Goal: Task Accomplishment & Management: Manage account settings

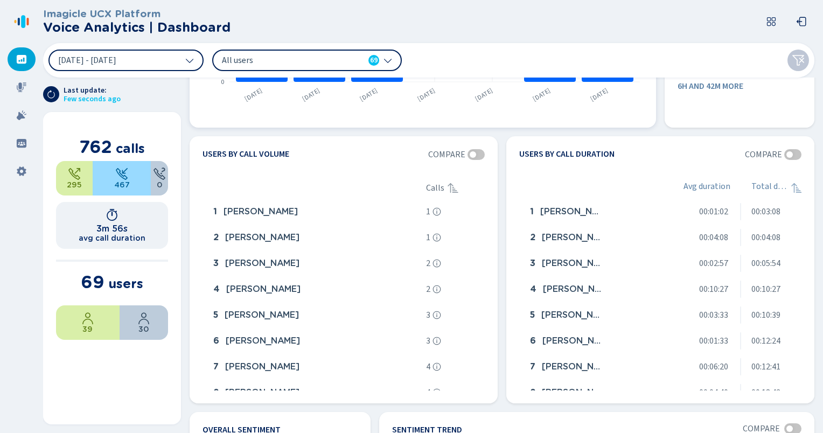
scroll to position [197, 0]
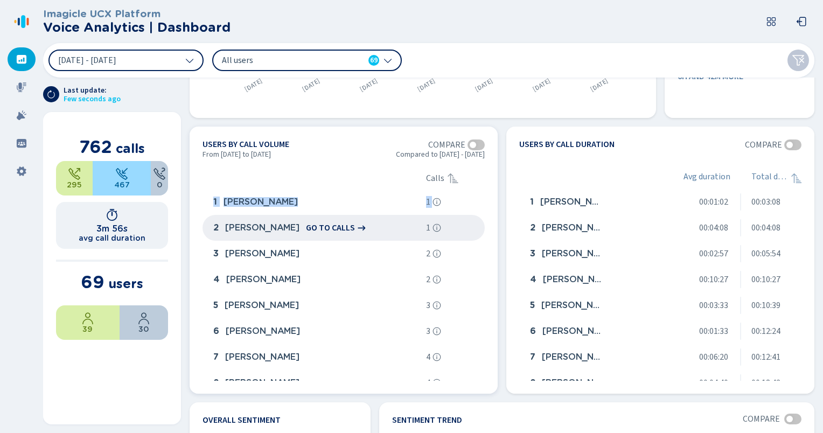
drag, startPoint x: 209, startPoint y: 205, endPoint x: 208, endPoint y: 235, distance: 29.7
click at [208, 235] on div "1 [PERSON_NAME] go to calls 1 2 [PERSON_NAME] go to calls 1 3 [PERSON_NAME] go …" at bounding box center [343, 285] width 282 height 192
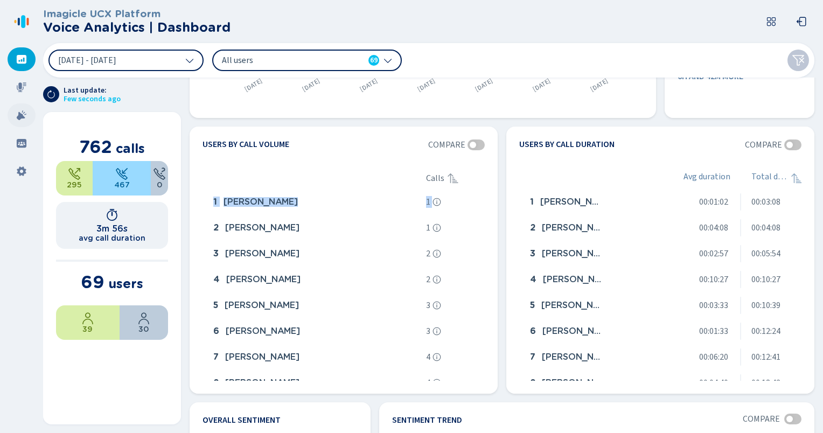
click at [22, 110] on icon at bounding box center [21, 115] width 11 height 11
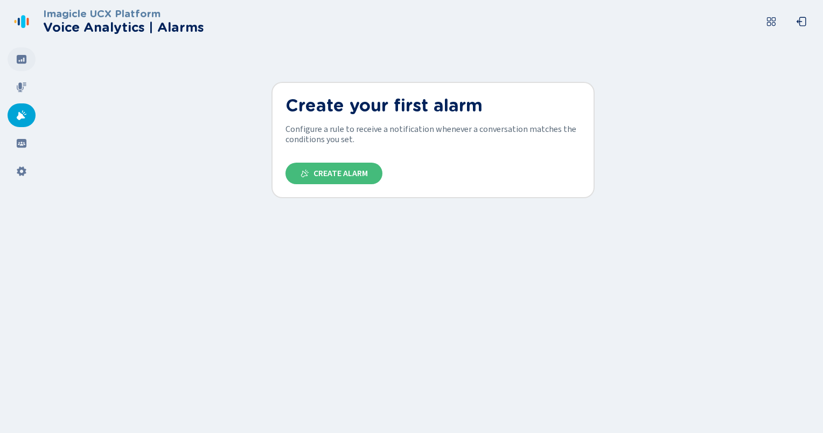
click at [20, 62] on icon at bounding box center [22, 59] width 10 height 9
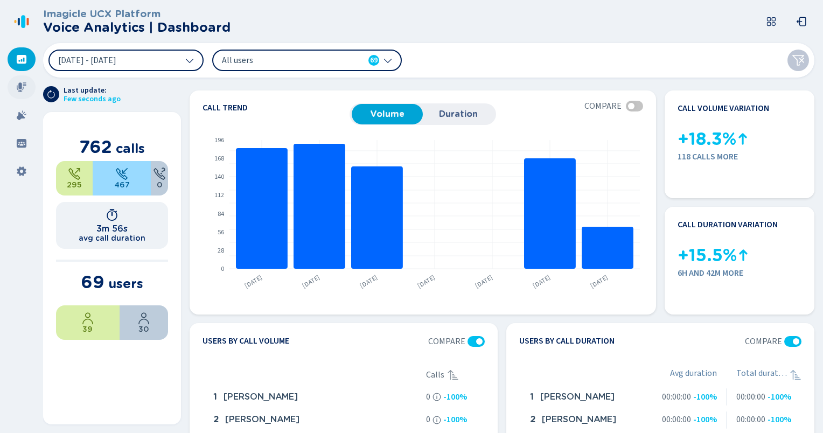
click at [21, 84] on icon at bounding box center [22, 87] width 10 height 10
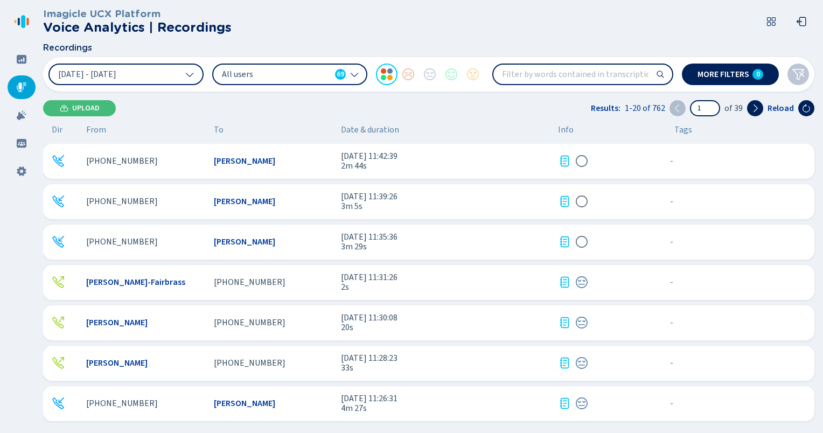
click at [195, 162] on div "[PHONE_NUMBER]" at bounding box center [145, 161] width 119 height 10
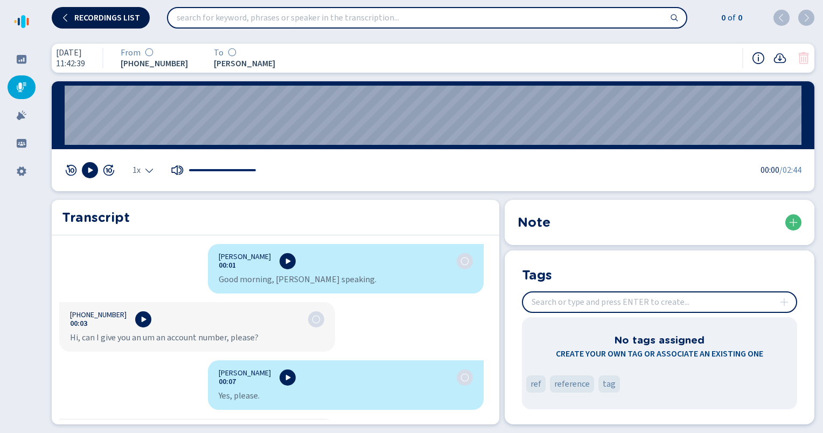
click at [86, 19] on span "Recordings list" at bounding box center [107, 17] width 66 height 9
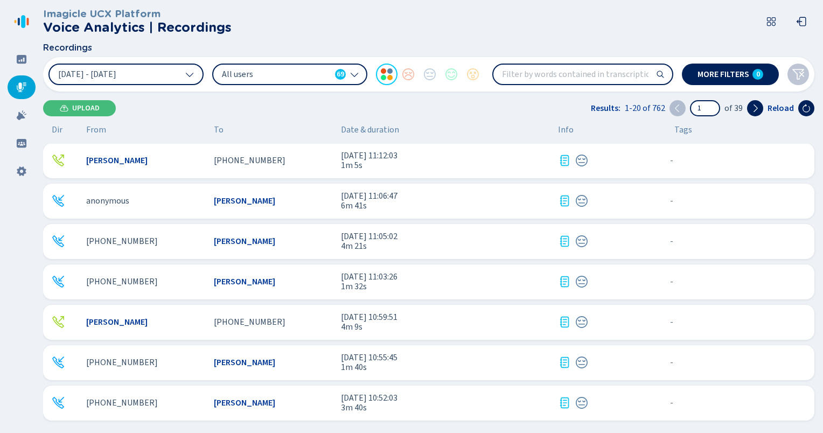
scroll to position [486, 0]
click at [125, 204] on span "anonymous" at bounding box center [107, 200] width 43 height 10
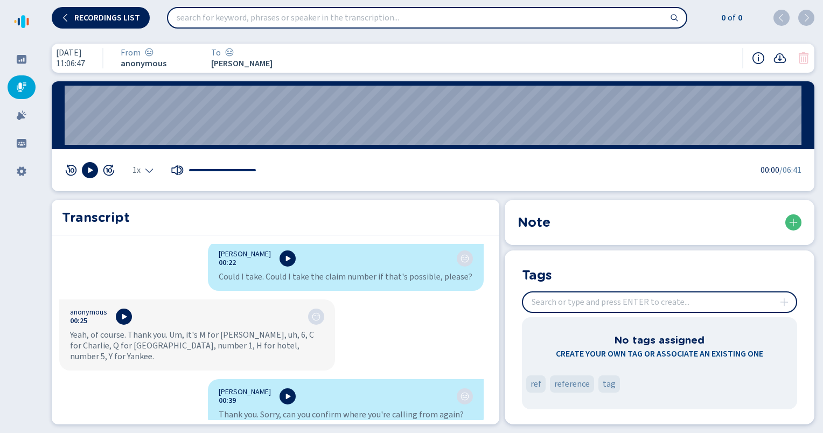
scroll to position [270, 0]
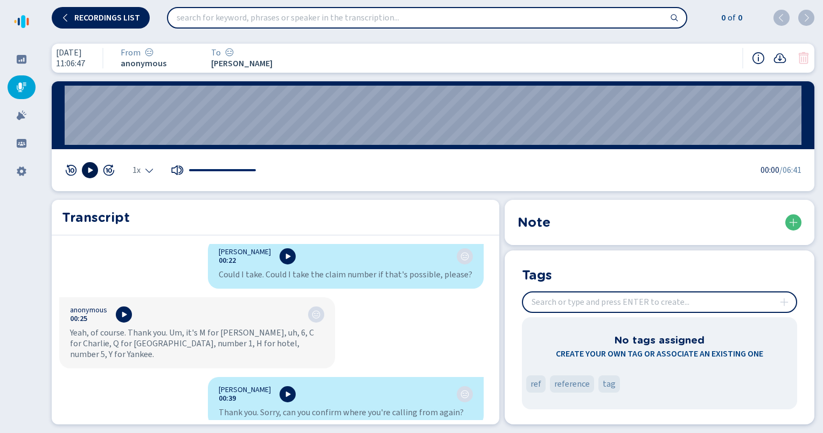
click at [86, 170] on icon at bounding box center [90, 170] width 9 height 9
click at [225, 174] on div at bounding box center [222, 170] width 69 height 11
click at [586, 202] on section "Note" at bounding box center [660, 222] width 310 height 45
click at [467, 179] on div "1x 00:30 /06:41" at bounding box center [433, 170] width 762 height 42
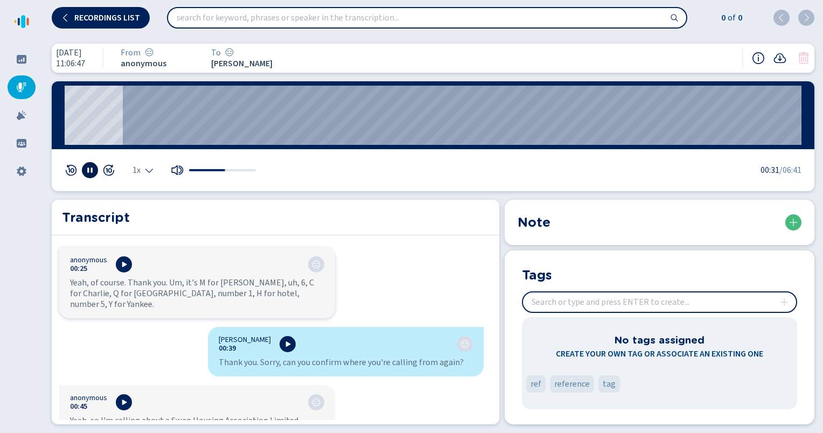
scroll to position [327, 0]
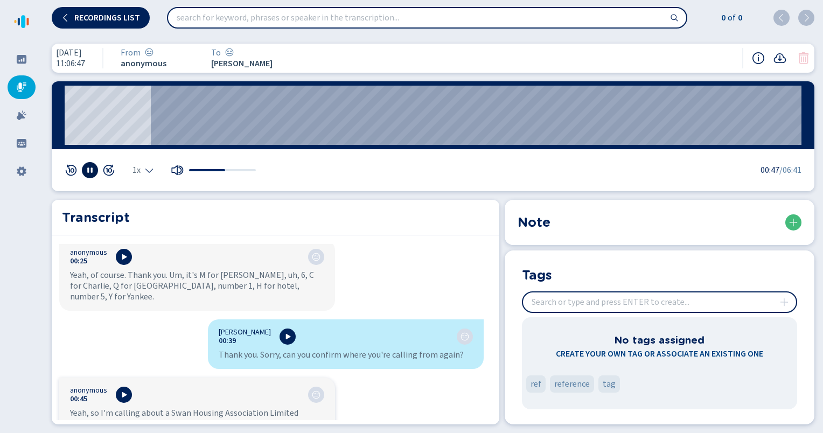
click at [87, 167] on icon at bounding box center [90, 170] width 9 height 9
click at [779, 54] on icon at bounding box center [779, 58] width 13 height 13
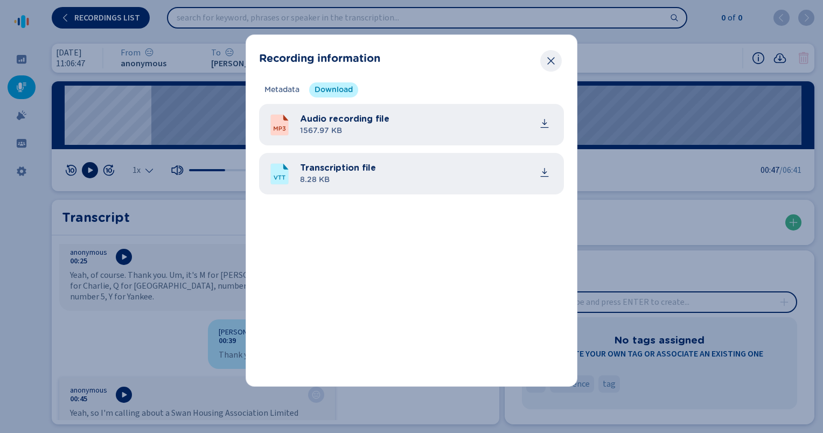
click at [552, 60] on icon "Close" at bounding box center [550, 60] width 11 height 11
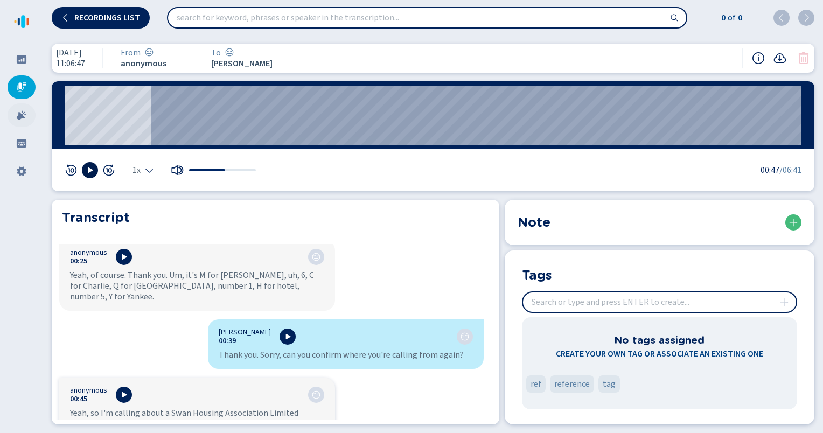
click at [19, 115] on icon at bounding box center [22, 115] width 10 height 10
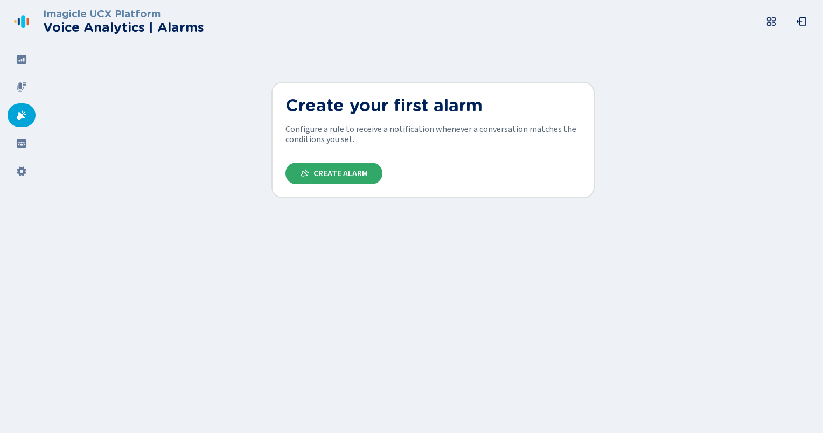
click at [342, 173] on span "Create Alarm" at bounding box center [340, 173] width 54 height 9
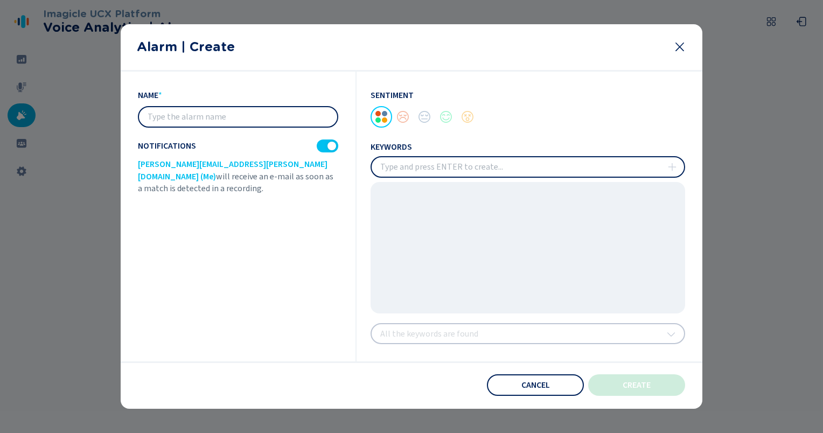
click at [222, 119] on input "text" at bounding box center [238, 116] width 198 height 19
type input "Ebony Alert"
click at [523, 382] on span "Cancel" at bounding box center [535, 385] width 29 height 9
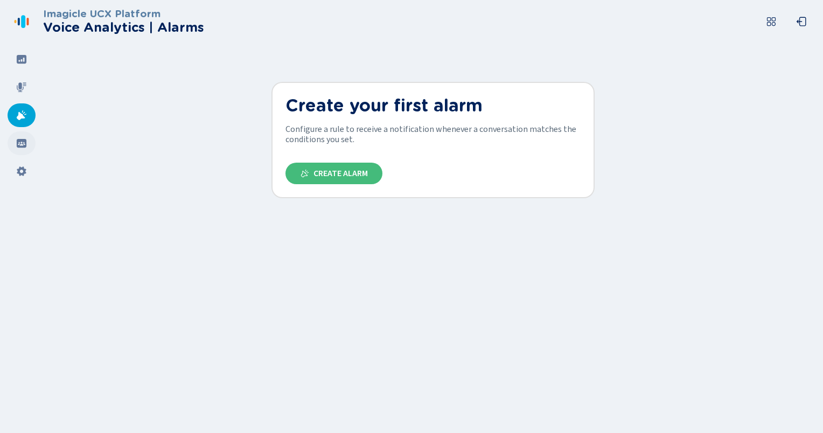
click at [24, 141] on icon at bounding box center [22, 143] width 10 height 9
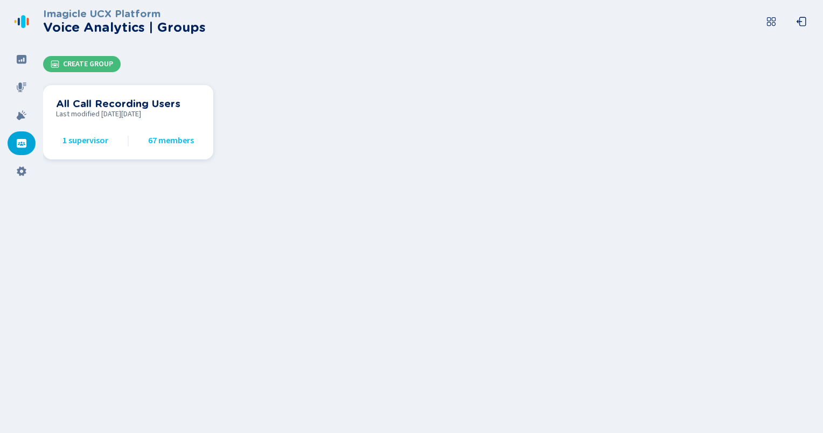
click at [84, 140] on span "1 supervisor" at bounding box center [85, 141] width 46 height 10
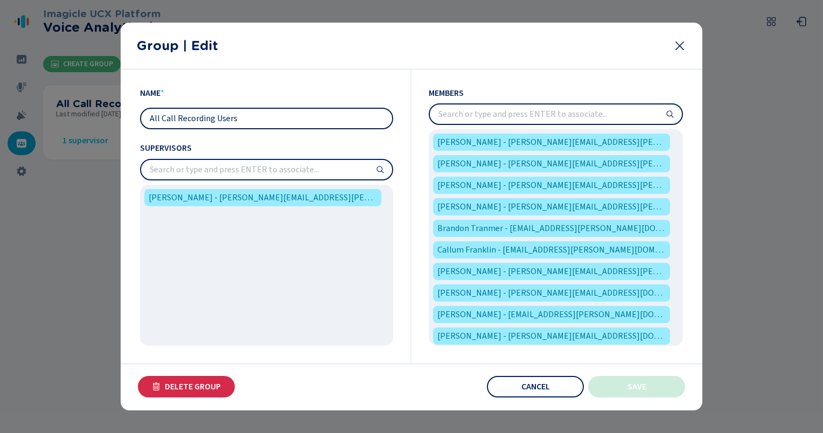
click at [221, 170] on input "search" at bounding box center [266, 169] width 251 height 19
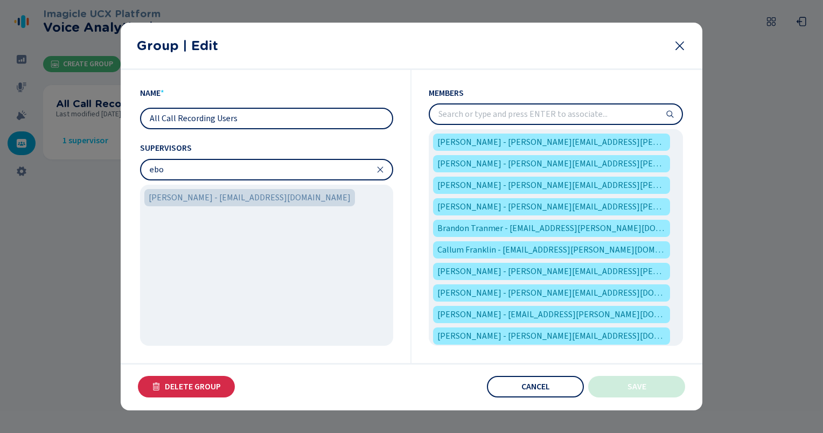
type input "ebo"
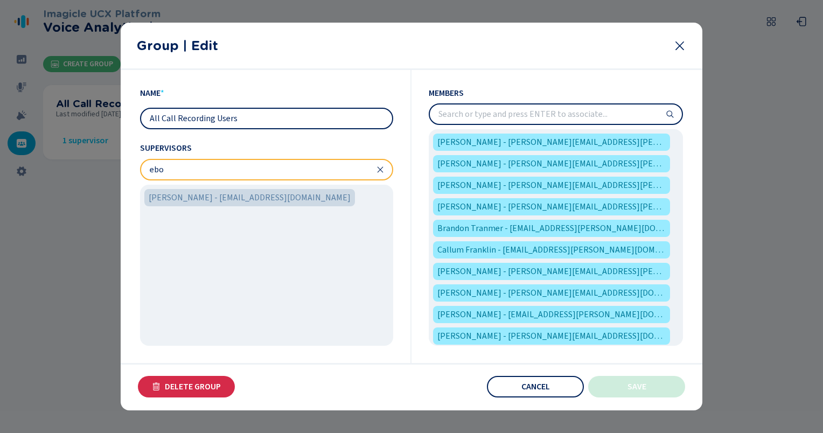
click at [220, 199] on span "[PERSON_NAME] - [EMAIL_ADDRESS][DOMAIN_NAME]" at bounding box center [250, 197] width 202 height 13
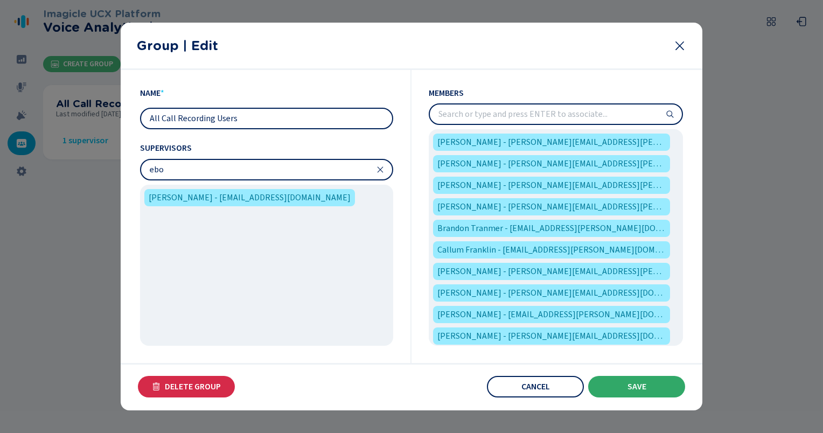
click at [629, 381] on button "Save" at bounding box center [636, 387] width 97 height 22
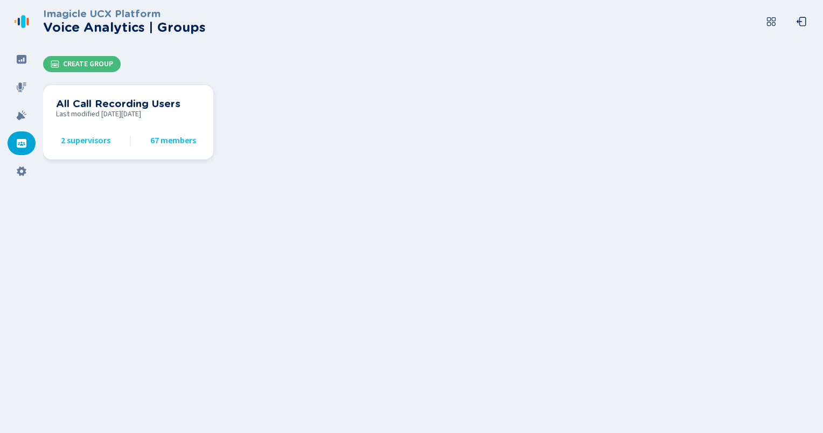
click at [81, 142] on span "2 supervisors" at bounding box center [86, 141] width 50 height 10
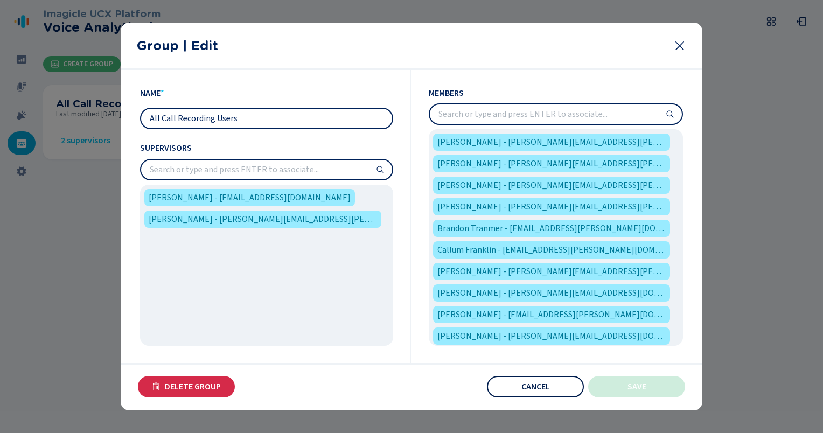
click at [516, 389] on button "Cancel" at bounding box center [535, 387] width 97 height 22
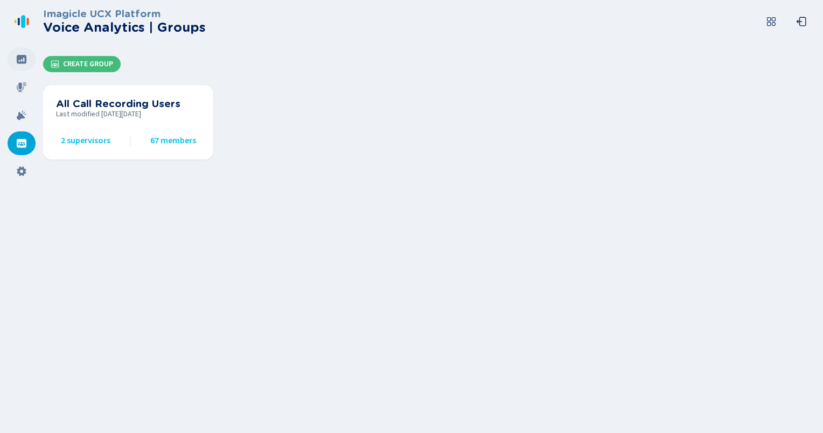
click at [20, 61] on icon at bounding box center [22, 59] width 10 height 9
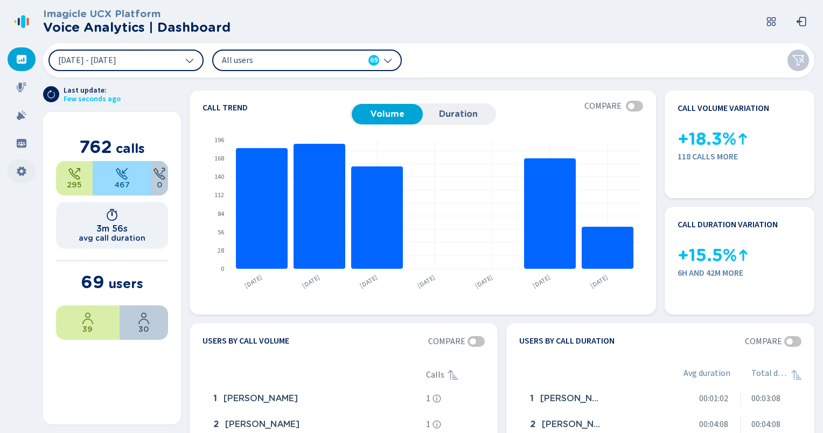
click at [24, 173] on icon at bounding box center [21, 171] width 9 height 10
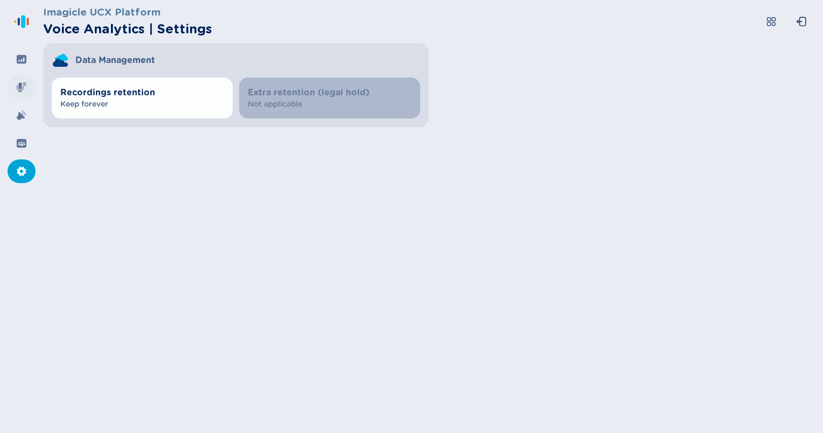
click at [19, 81] on div at bounding box center [22, 87] width 28 height 24
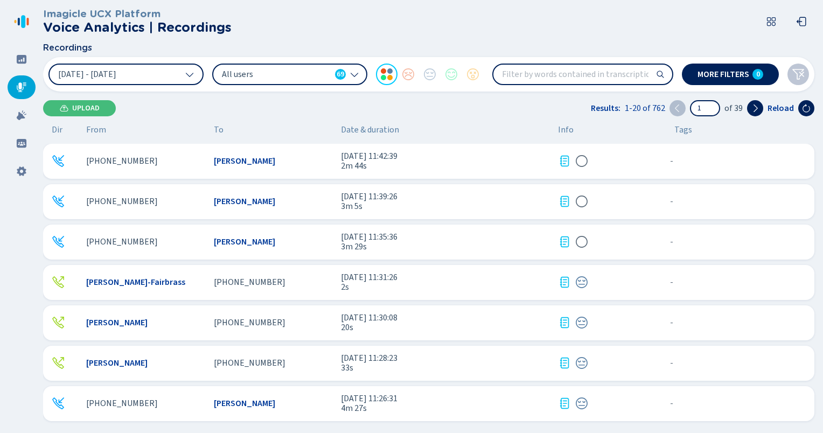
click at [354, 73] on icon at bounding box center [354, 74] width 9 height 9
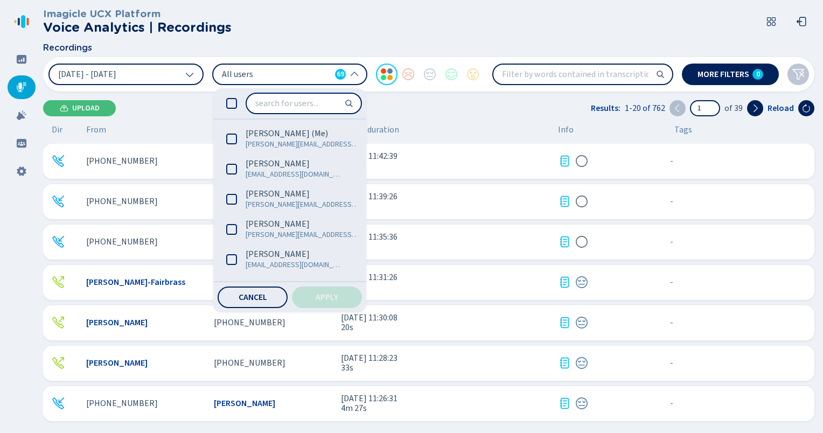
click at [354, 73] on icon at bounding box center [354, 74] width 9 height 9
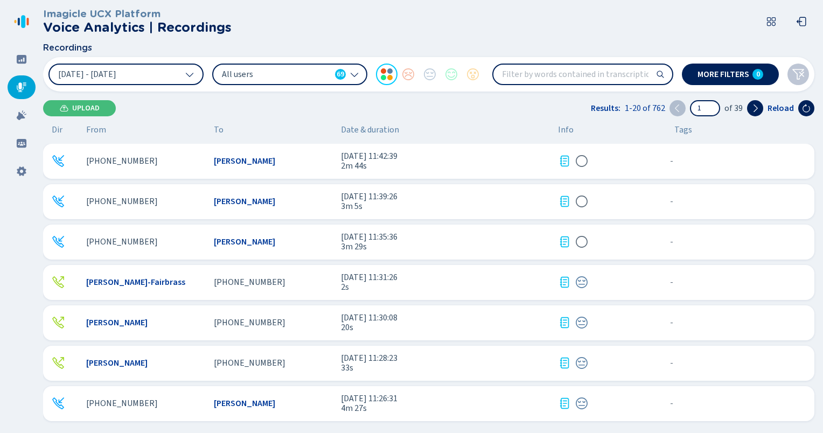
click at [228, 163] on span "[PERSON_NAME]" at bounding box center [244, 161] width 61 height 10
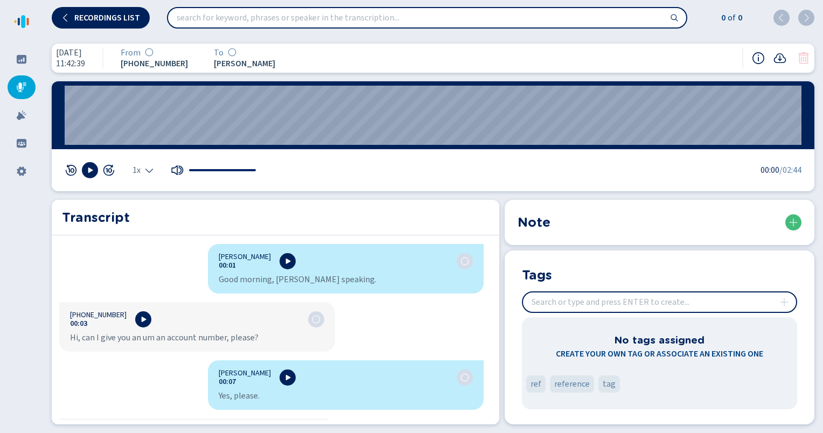
click at [22, 86] on icon at bounding box center [21, 87] width 11 height 11
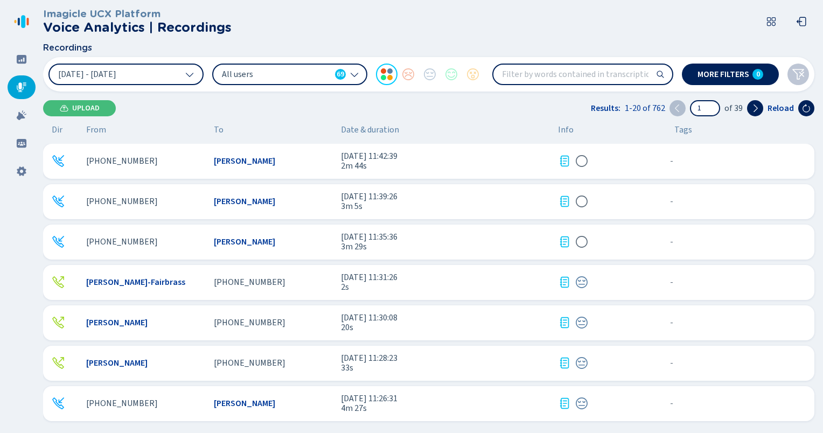
click at [584, 160] on icon at bounding box center [581, 161] width 13 height 13
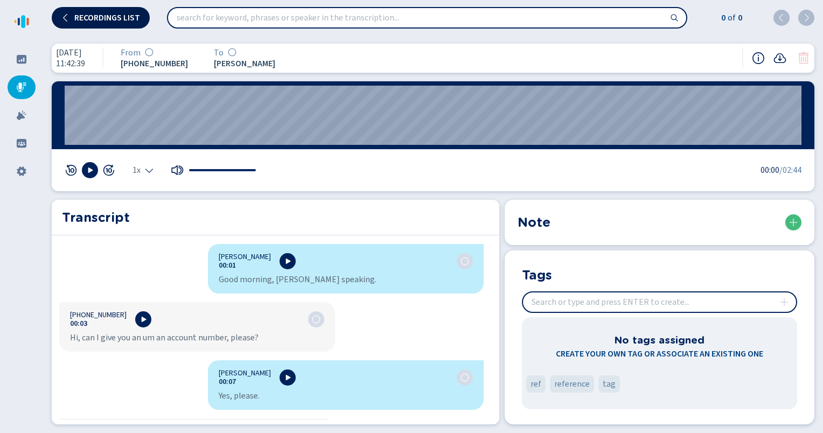
click at [85, 15] on span "Recordings list" at bounding box center [107, 17] width 66 height 9
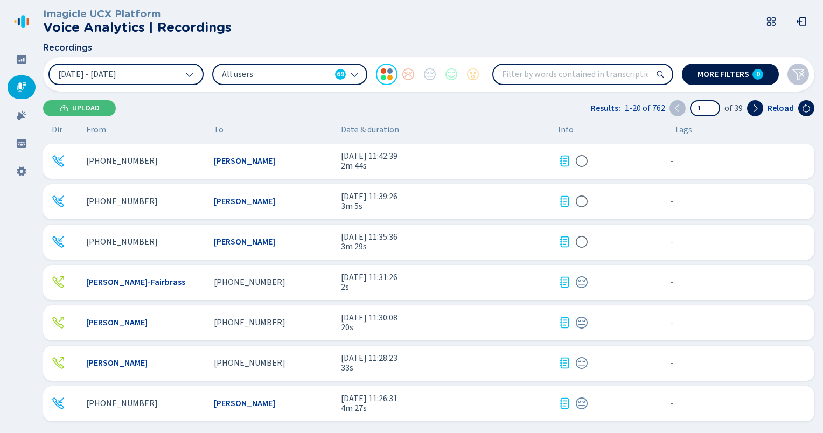
click at [748, 67] on button "More filters 0" at bounding box center [730, 75] width 97 height 22
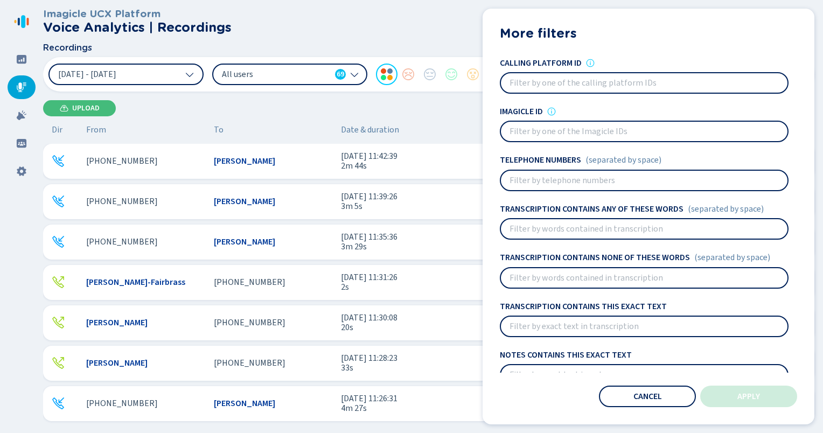
click at [748, 67] on div "Calling platform ID" at bounding box center [644, 63] width 289 height 10
click at [648, 53] on div "More filters Users All users 69 Sentiments Calling platform ID Imagicle ID Tele…" at bounding box center [648, 217] width 332 height 416
click at [425, 126] on span "Date & duration" at bounding box center [445, 130] width 208 height 10
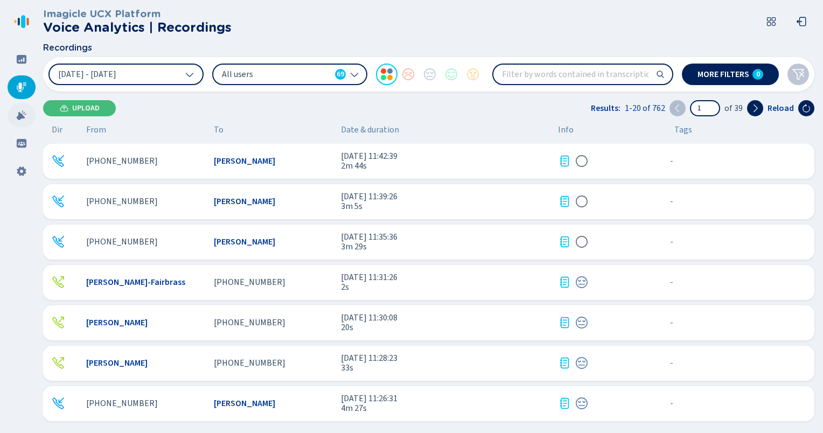
click at [17, 114] on icon at bounding box center [21, 115] width 11 height 11
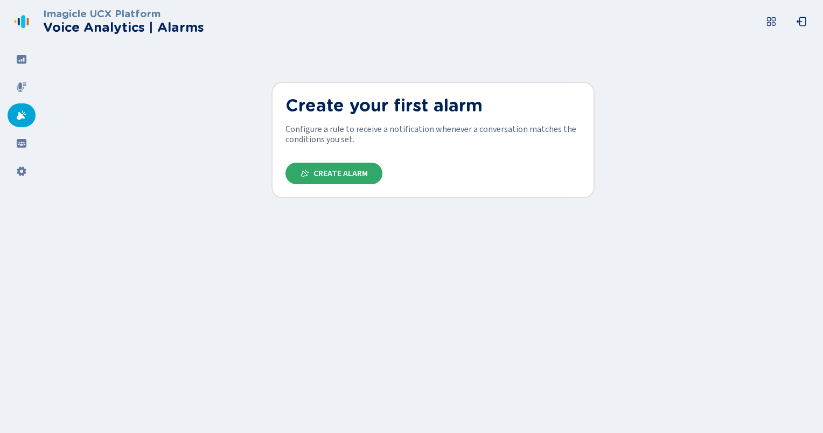
click at [344, 173] on span "Create Alarm" at bounding box center [340, 173] width 54 height 9
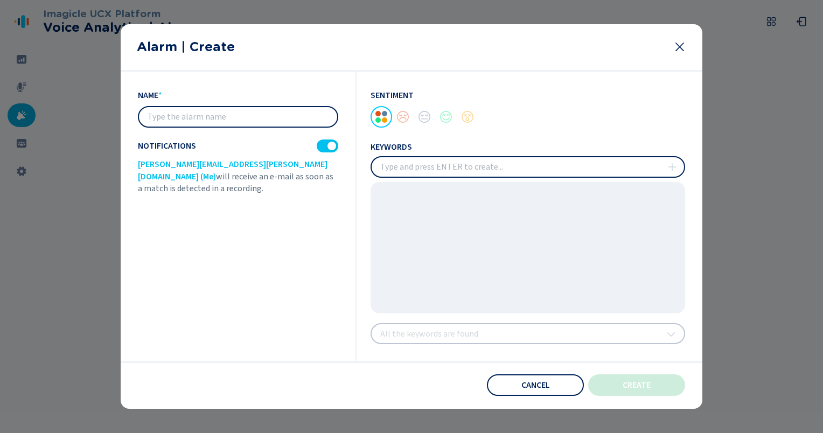
click at [437, 164] on input "insert" at bounding box center [528, 166] width 312 height 19
type input "complaint"
click at [669, 167] on icon at bounding box center [672, 167] width 9 height 9
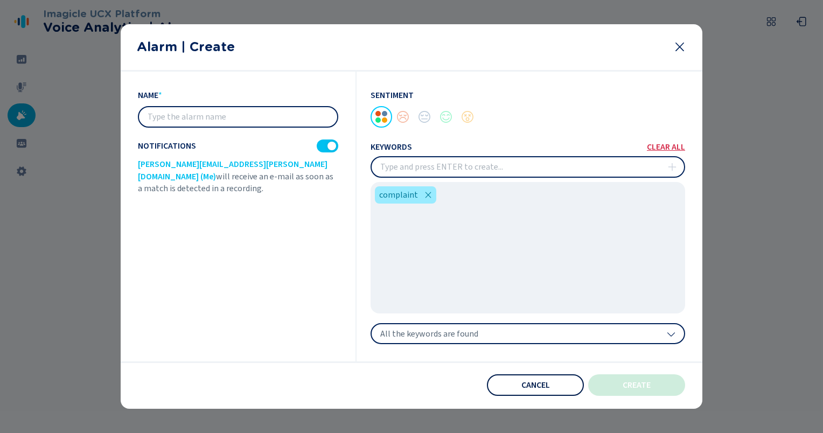
click at [534, 388] on span "Cancel" at bounding box center [535, 385] width 29 height 9
